Goal: Transaction & Acquisition: Book appointment/travel/reservation

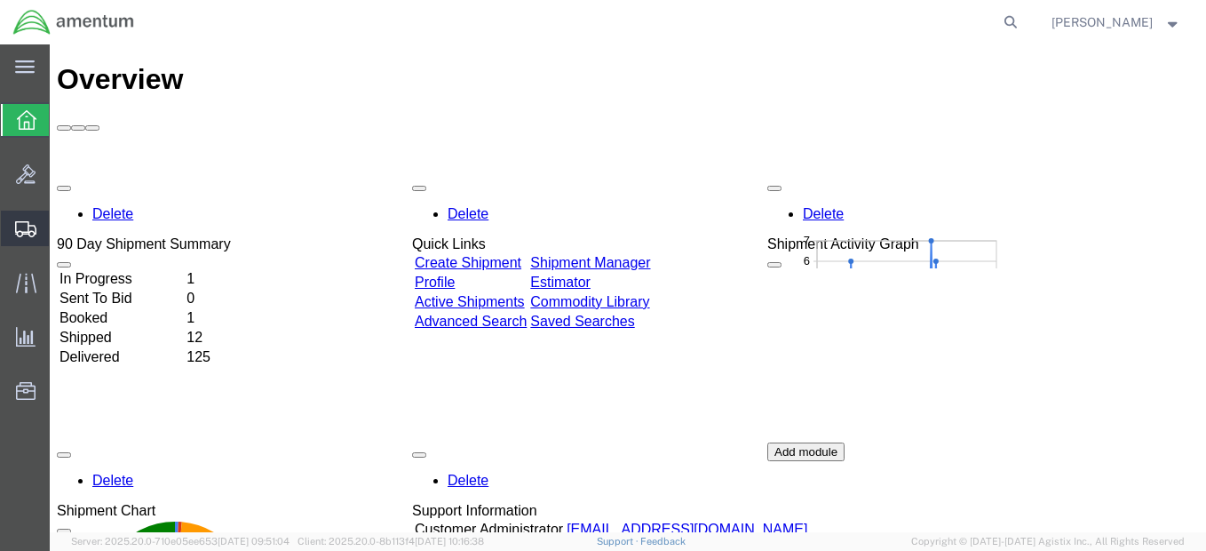
click at [0, 0] on span "Shipment Manager" at bounding box center [0, 0] width 0 height 0
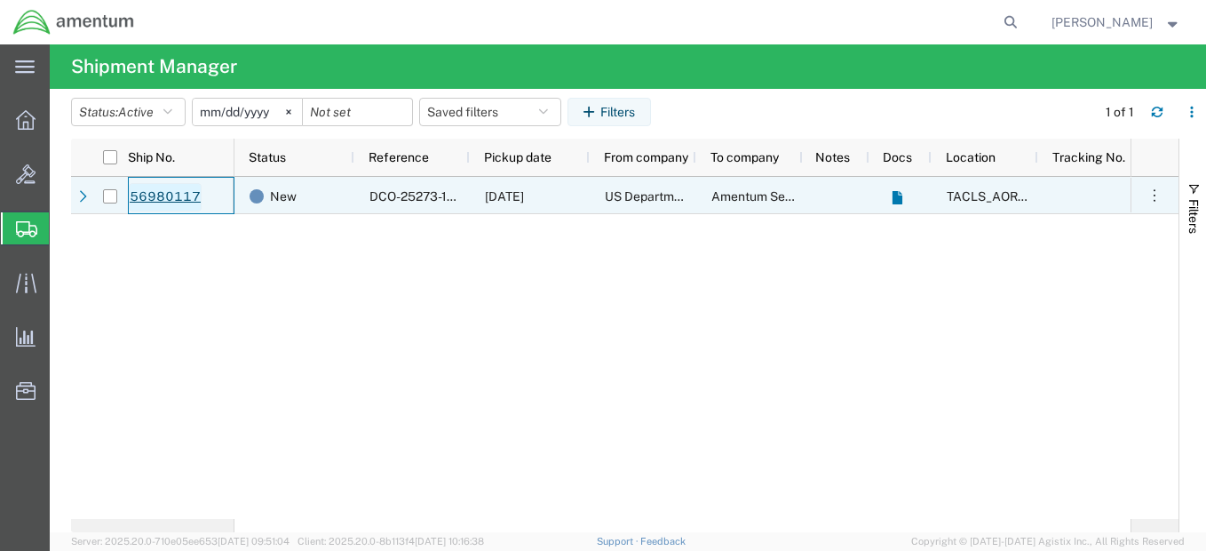
click at [163, 195] on link "56980117" at bounding box center [165, 197] width 73 height 28
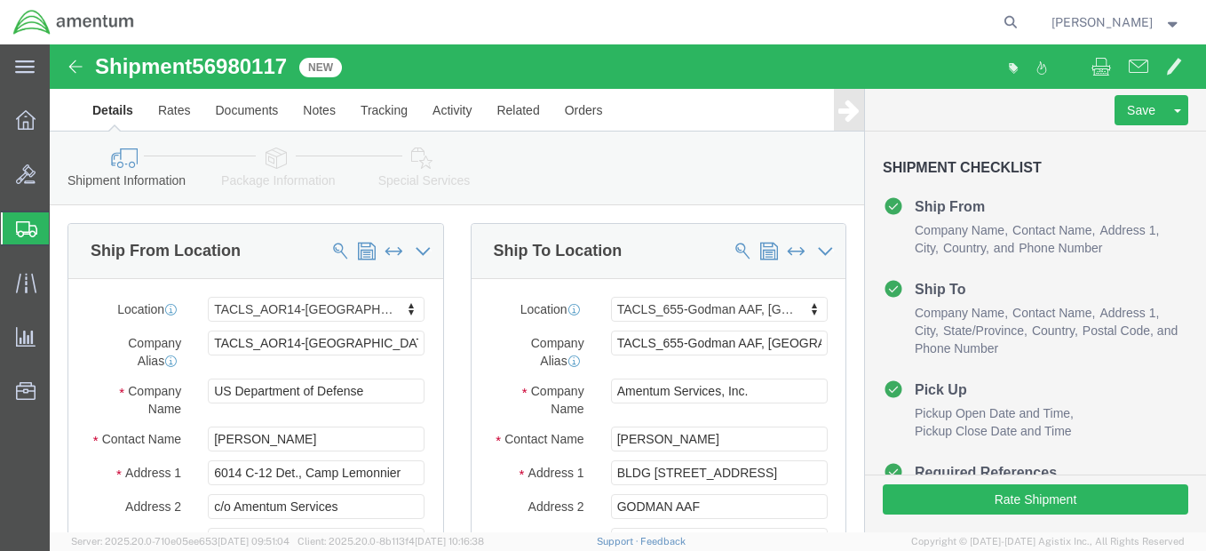
select select "42739"
select select "42727"
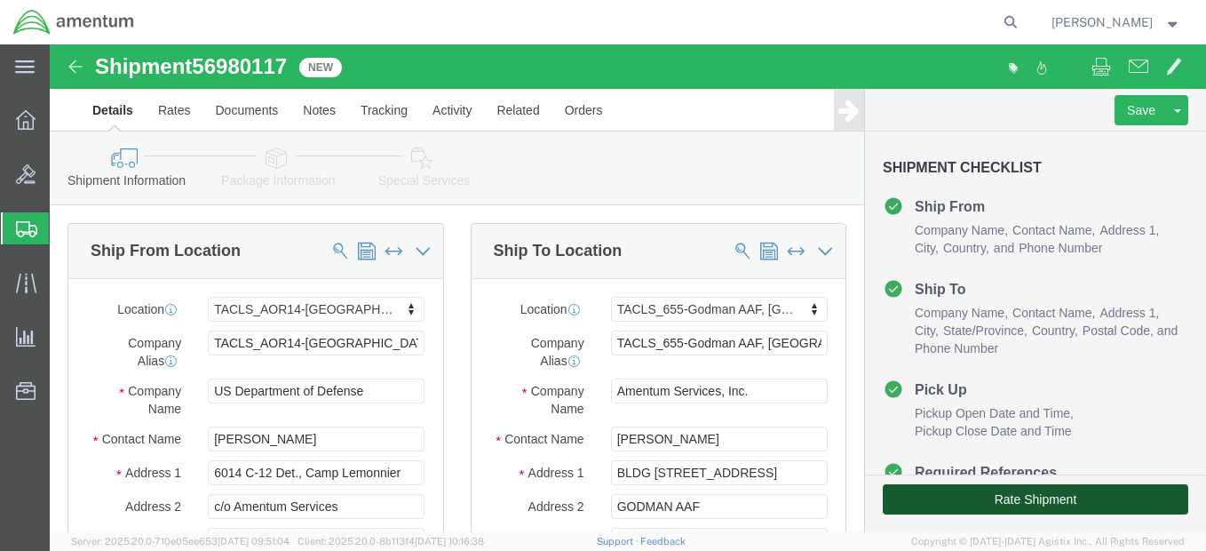
click button "Rate Shipment"
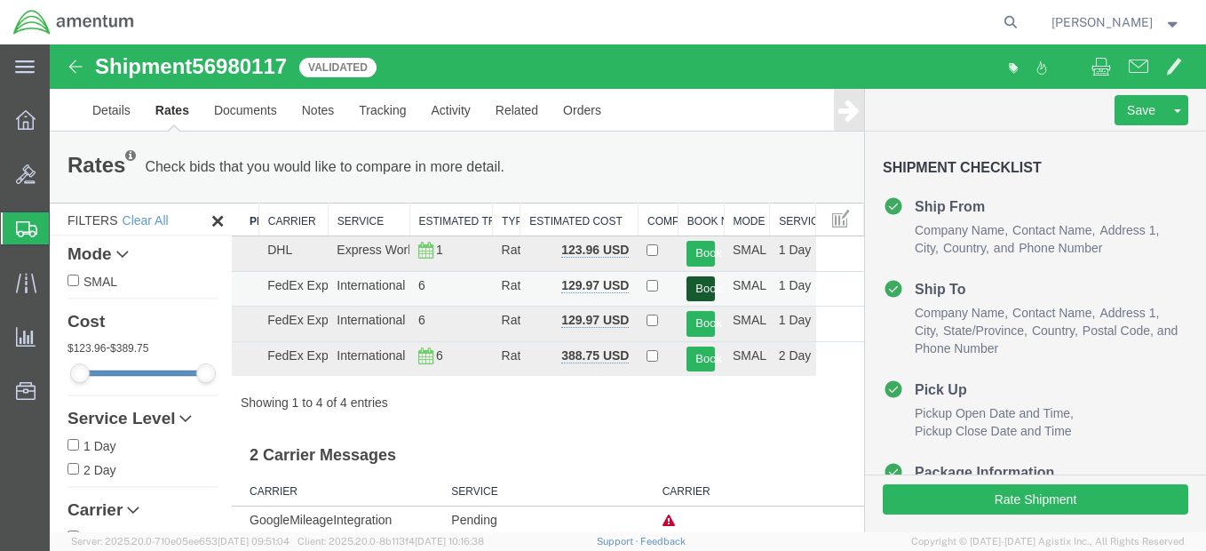
click at [692, 284] on button "Book" at bounding box center [701, 289] width 28 height 26
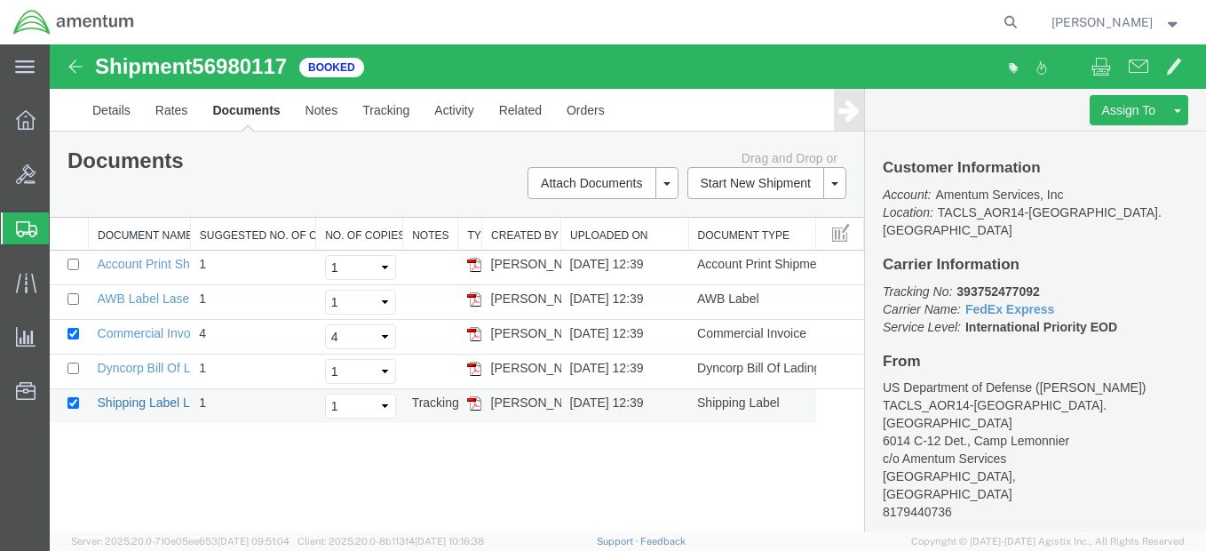
click at [155, 395] on link "Shipping Label Laser" at bounding box center [156, 402] width 117 height 14
